Goal: Transaction & Acquisition: Book appointment/travel/reservation

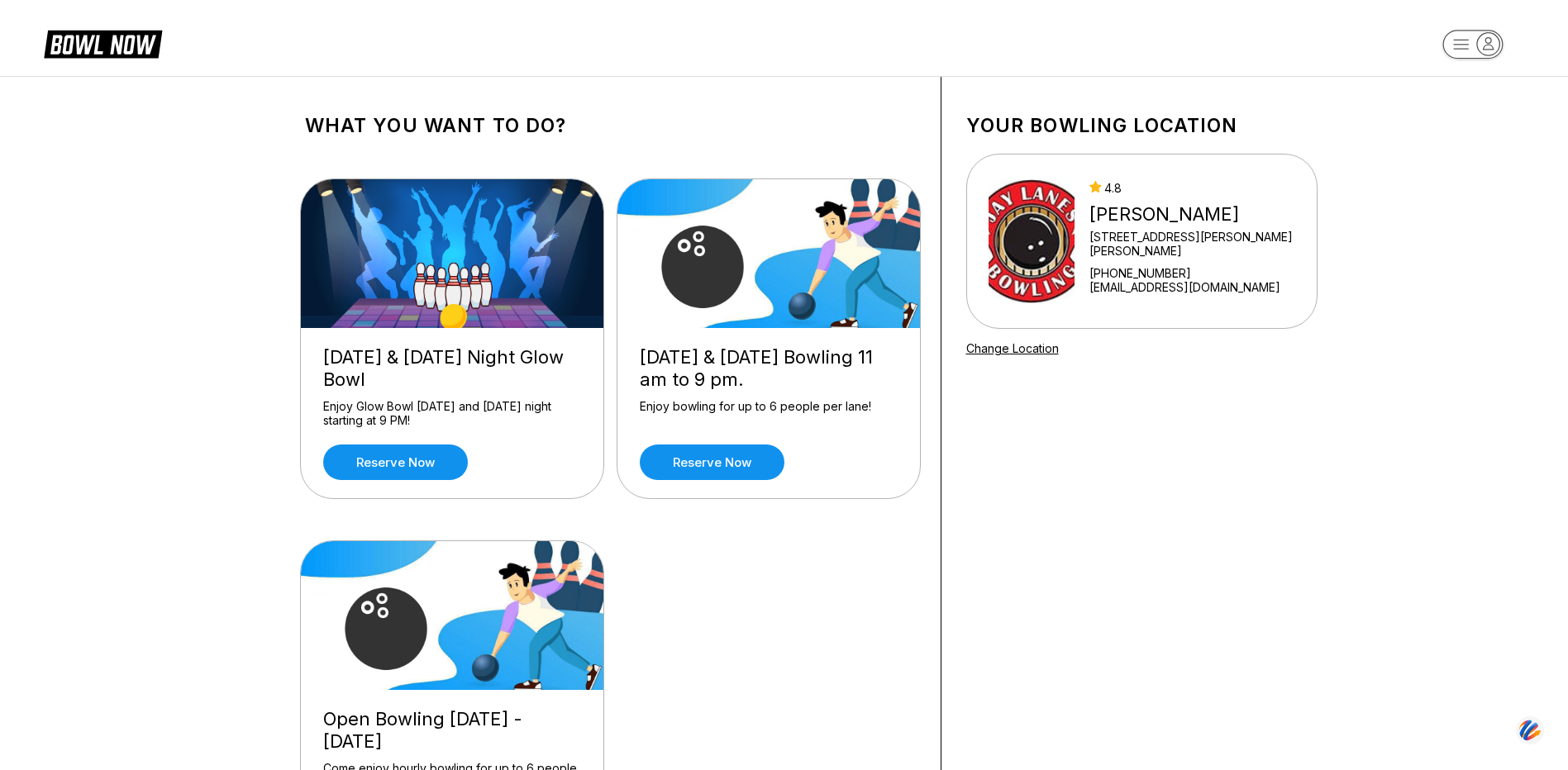
click at [1498, 317] on div "What you want to do? [DATE] & [DATE] Night Glow Bowl Enjoy Glow Bowl [DATE] and…" at bounding box center [784, 495] width 1568 height 840
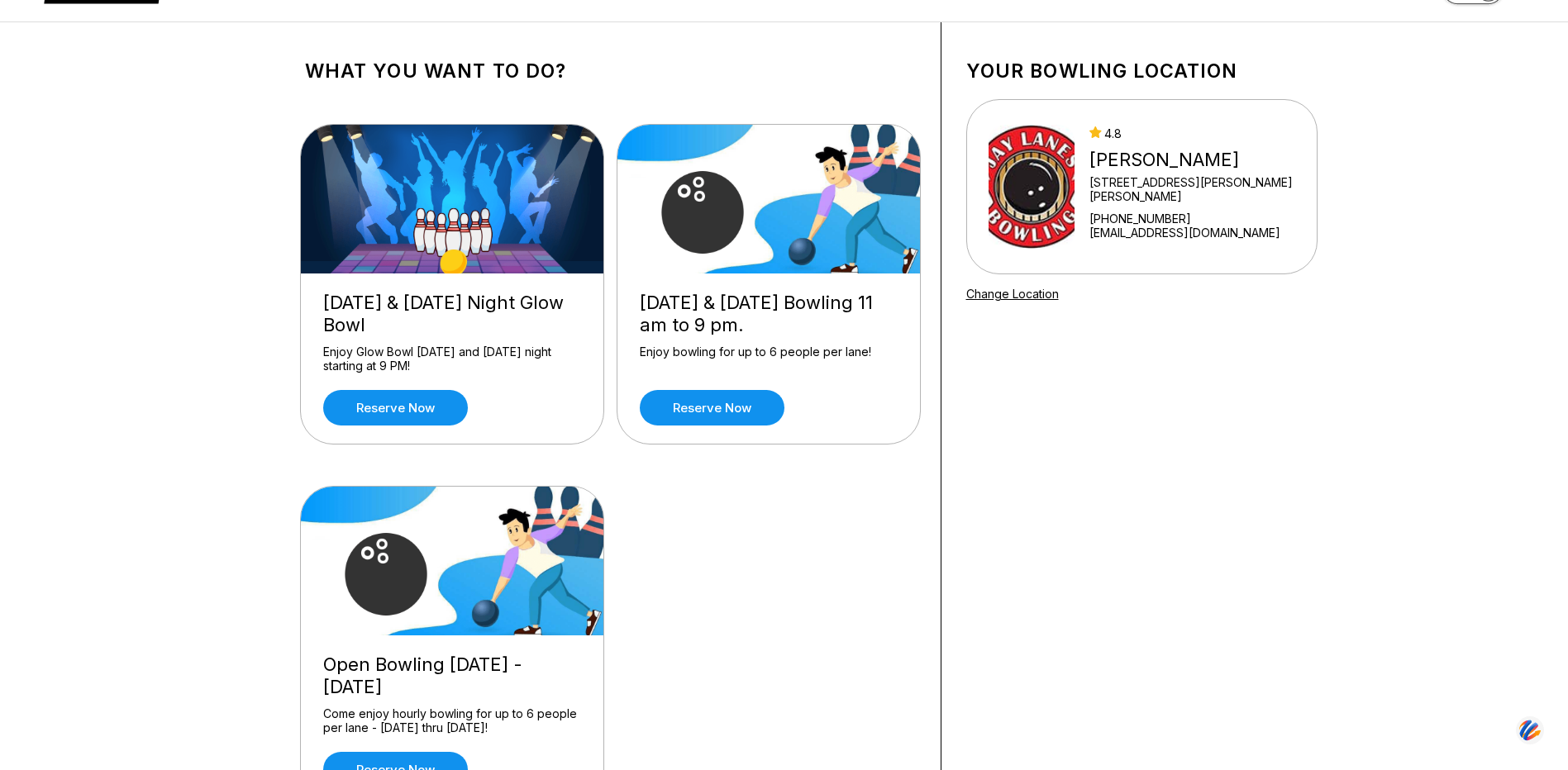
scroll to position [35, 0]
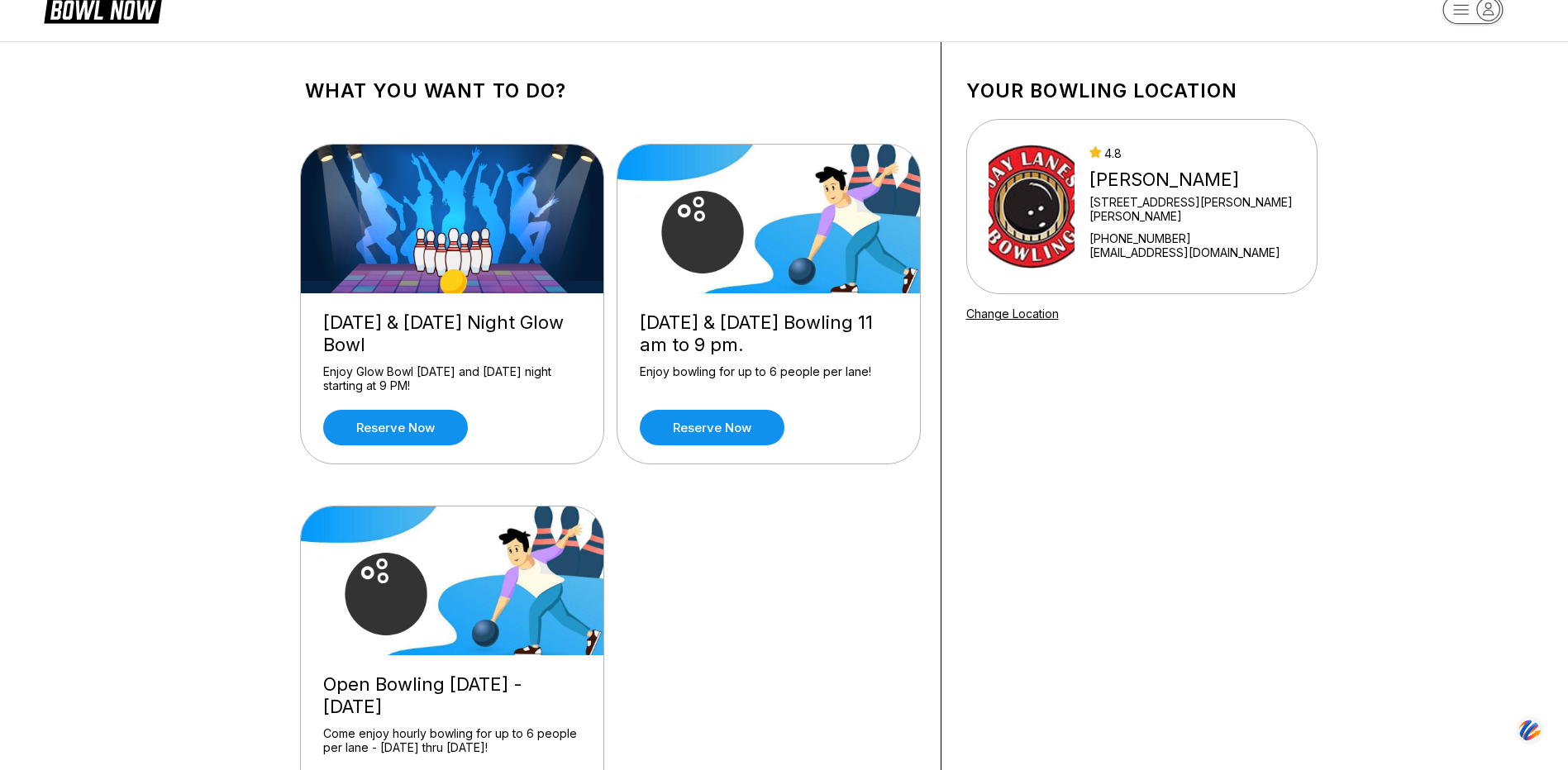
click at [1036, 202] on img at bounding box center [1031, 207] width 86 height 124
drag, startPoint x: 972, startPoint y: 96, endPoint x: 1239, endPoint y: 102, distance: 267.1
click at [1239, 102] on h1 "Your bowling location" at bounding box center [1141, 90] width 351 height 24
click at [1443, 179] on div "What you want to do? [DATE] & [DATE] Night Glow Bowl Enjoy Glow Bowl [DATE] and…" at bounding box center [784, 461] width 1568 height 840
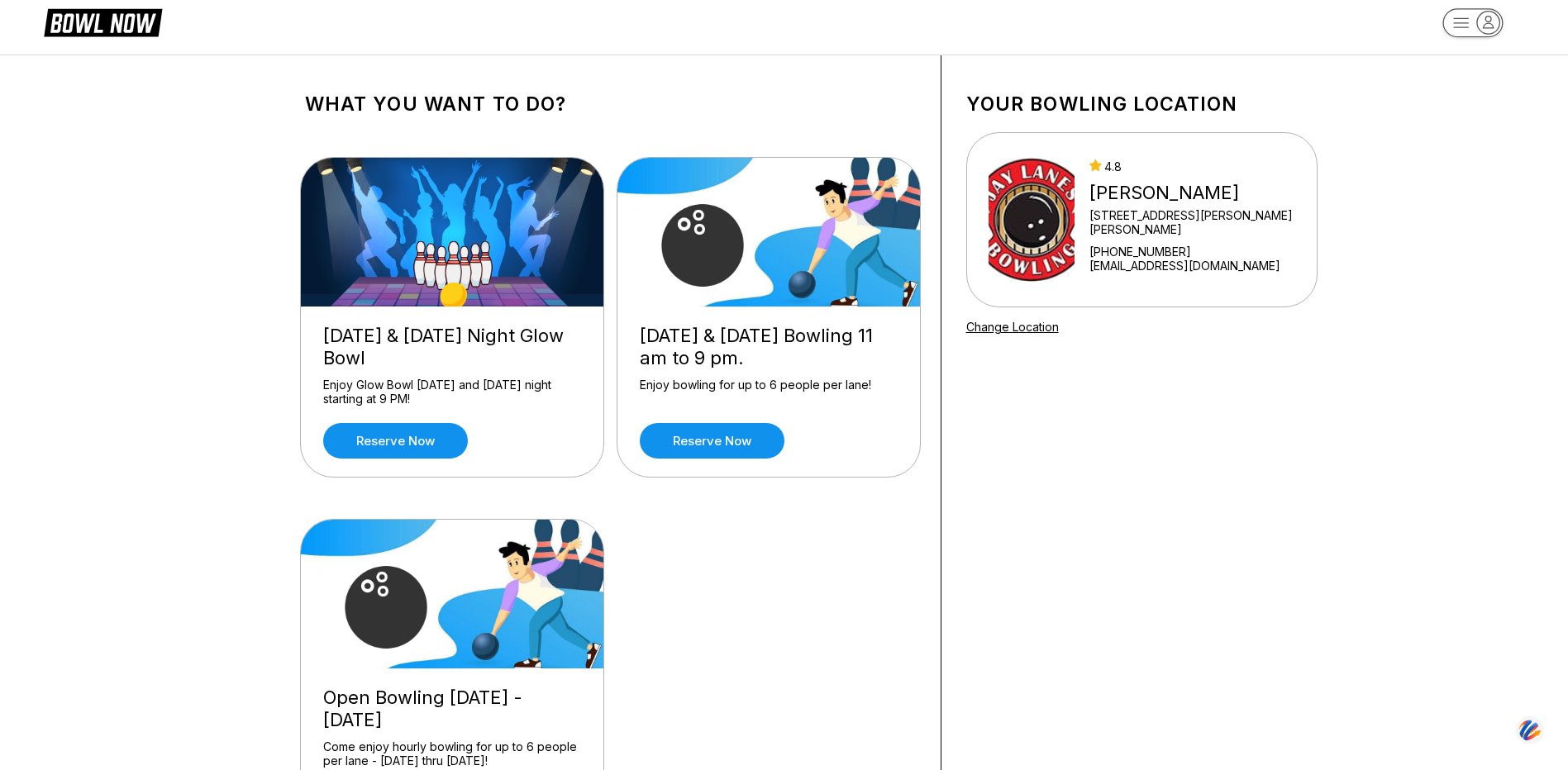
scroll to position [0, 0]
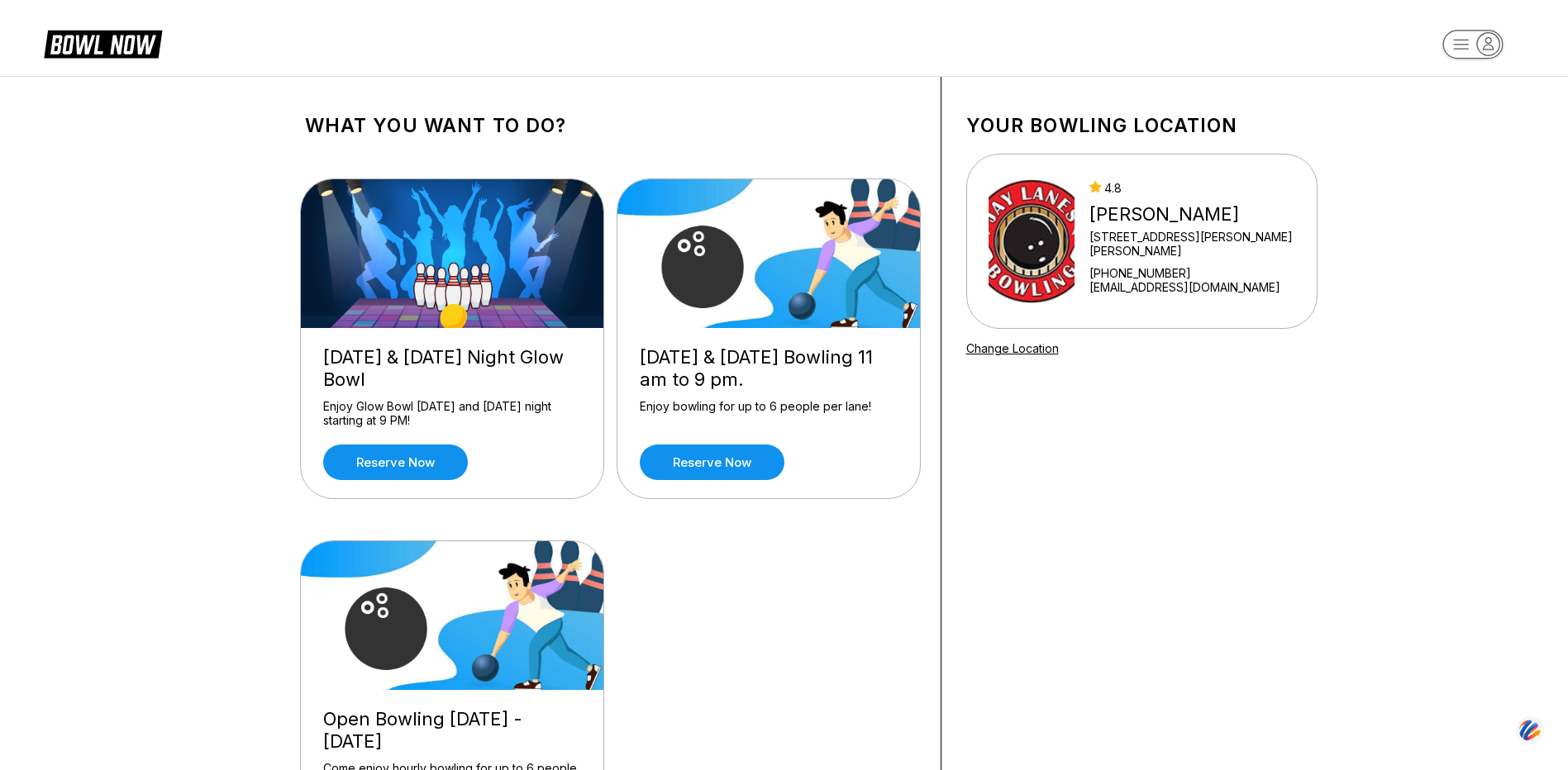
click at [1164, 498] on div "Your bowling location [GEOGRAPHIC_DATA][PERSON_NAME] [STREET_ADDRESS][PERSON_NA…" at bounding box center [1142, 495] width 401 height 838
drag, startPoint x: 1128, startPoint y: 243, endPoint x: 1292, endPoint y: 242, distance: 164.0
click at [1292, 242] on div "4.8 [PERSON_NAME] [STREET_ADDRESS][PERSON_NAME][PERSON_NAME] [PHONE_NUMBER] [EM…" at bounding box center [1141, 241] width 351 height 175
drag, startPoint x: 1128, startPoint y: 246, endPoint x: 1276, endPoint y: 256, distance: 148.3
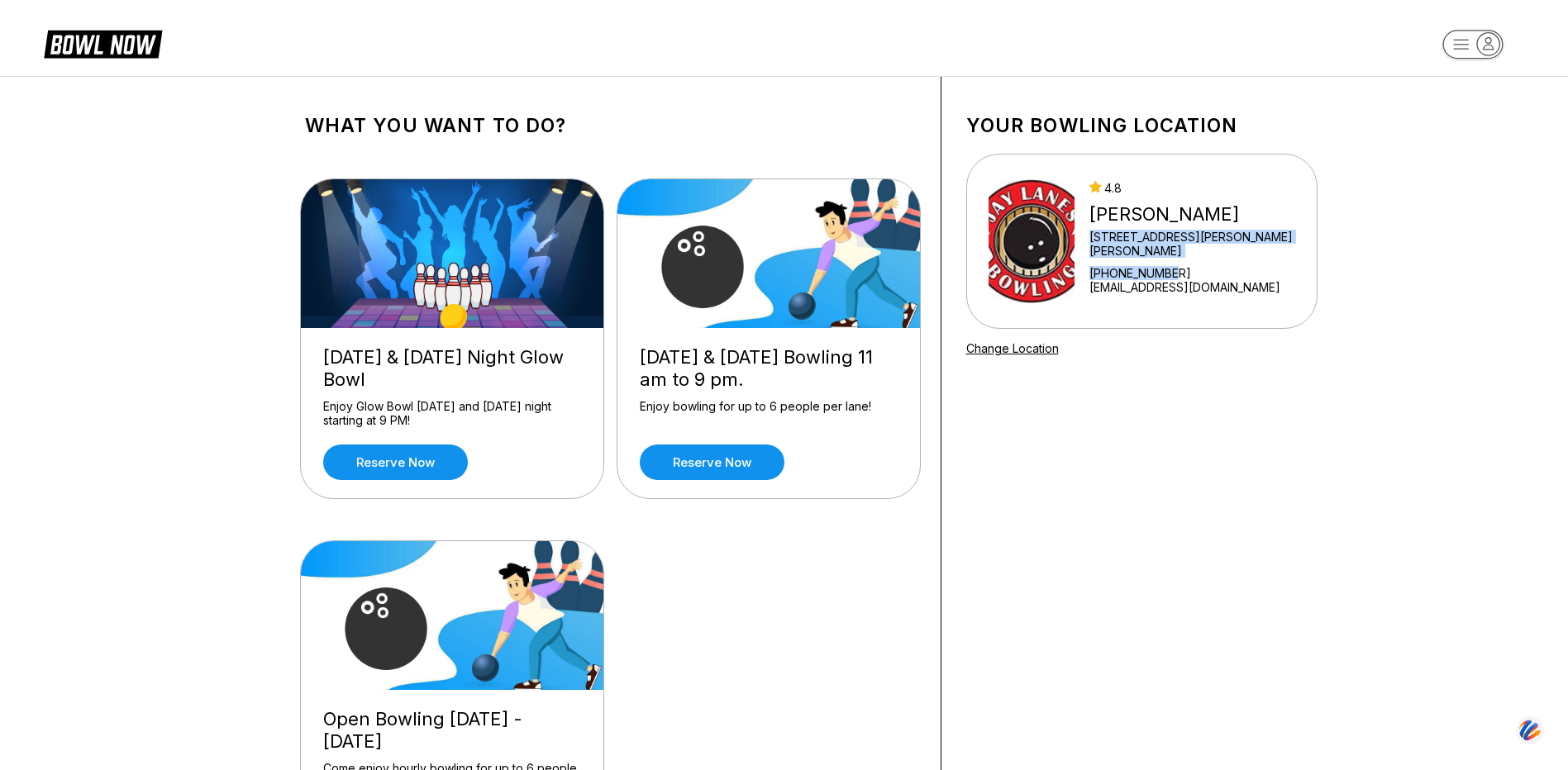
click at [1276, 256] on div "4.8 [PERSON_NAME] [STREET_ADDRESS][PERSON_NAME][PERSON_NAME] [PHONE_NUMBER] [EM…" at bounding box center [1141, 241] width 351 height 175
click at [1282, 365] on div "Your bowling location [GEOGRAPHIC_DATA][PERSON_NAME] [STREET_ADDRESS][PERSON_NA…" at bounding box center [1142, 495] width 401 height 838
